Goal: Task Accomplishment & Management: Manage account settings

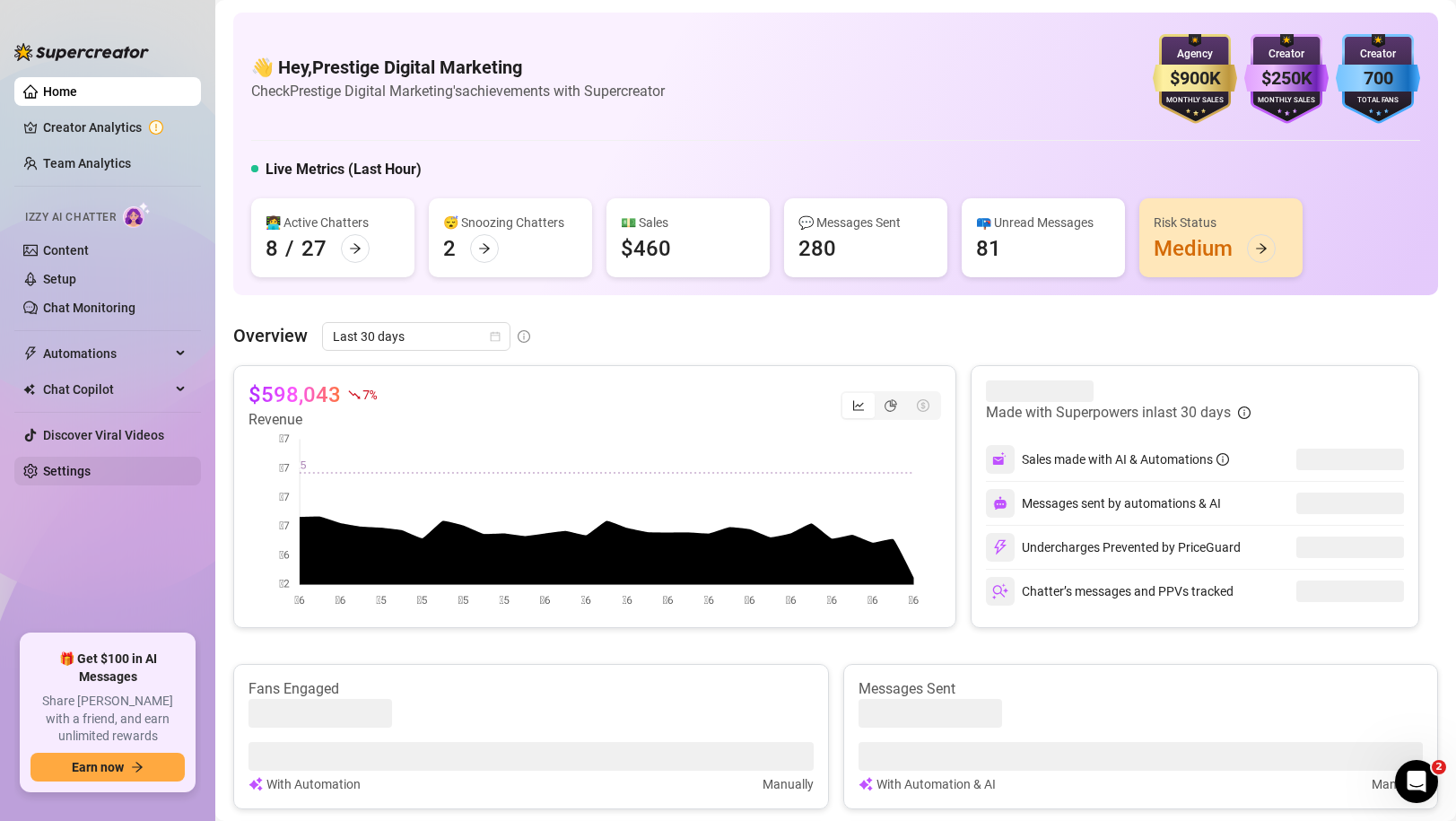
click at [60, 473] on link "Settings" at bounding box center [67, 470] width 47 height 14
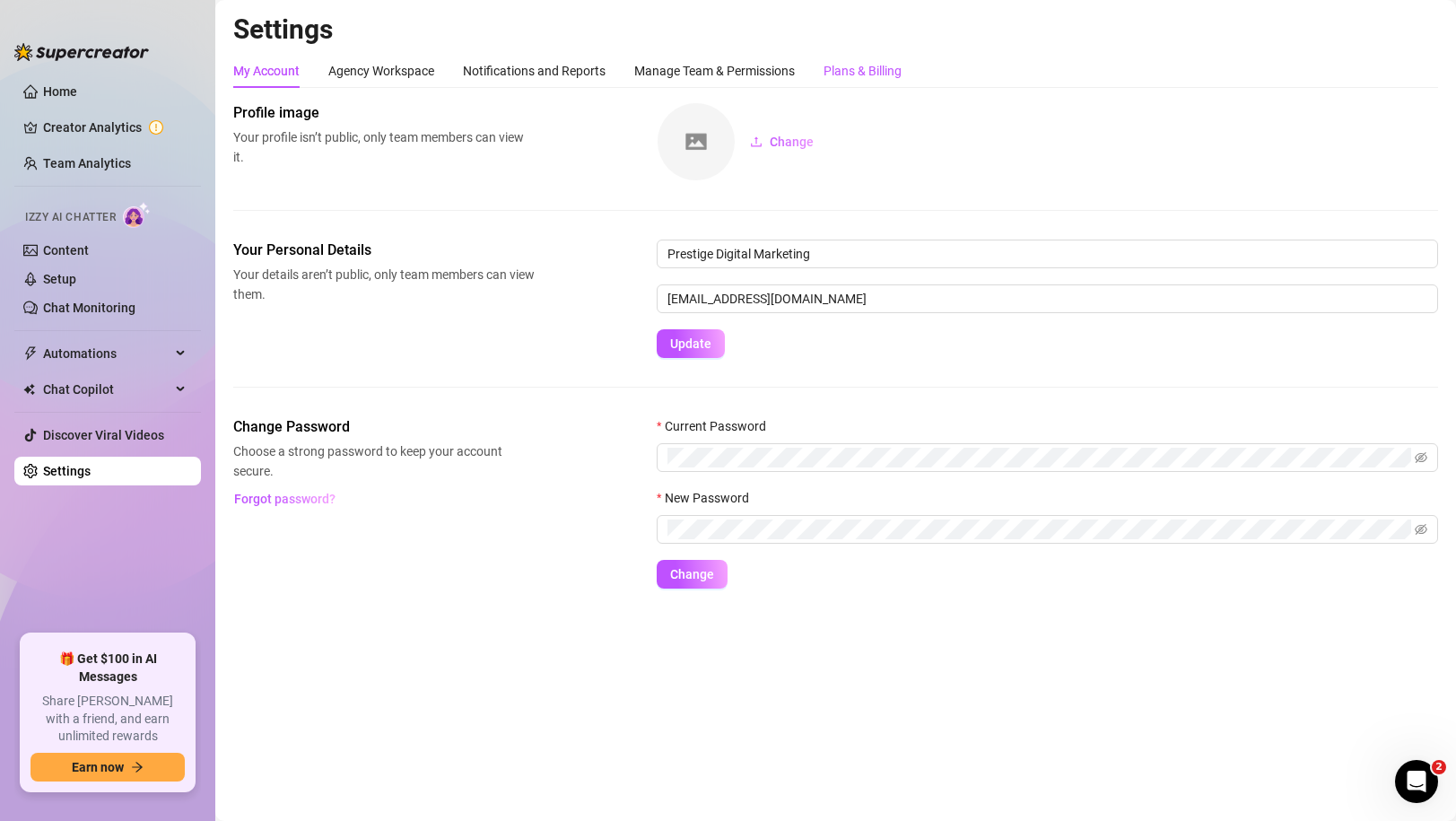
click at [876, 72] on div "Plans & Billing" at bounding box center [862, 71] width 78 height 20
